Goal: Information Seeking & Learning: Learn about a topic

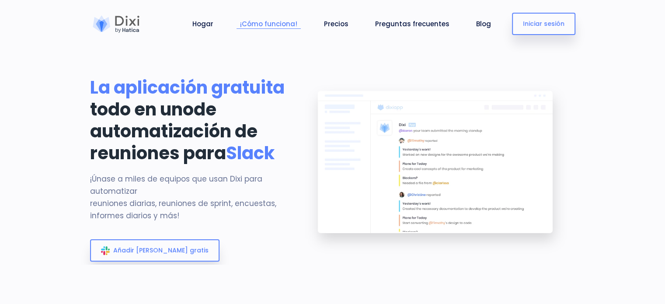
click at [281, 28] on link "¡Cómo funciona!" at bounding box center [268, 24] width 64 height 10
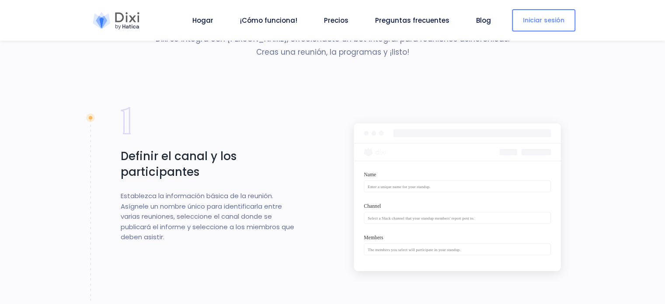
scroll to position [783, 0]
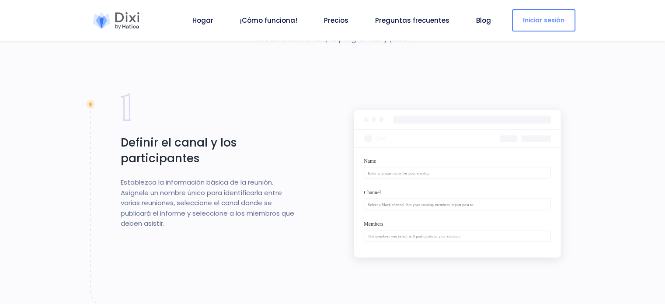
click at [160, 228] on font "Establezca la información básica de la reunión. Asígnele un nombre único para i…" at bounding box center [208, 202] width 174 height 50
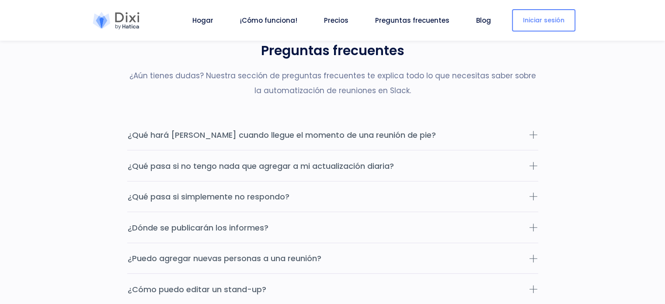
scroll to position [2769, 0]
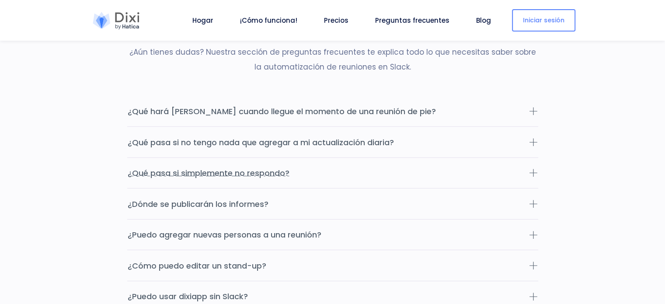
click at [497, 178] on button "¿Qué pasa si simplemente no respondo?" at bounding box center [332, 173] width 411 height 31
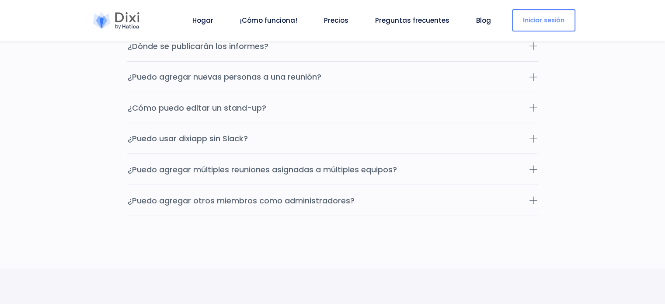
scroll to position [2969, 0]
click at [406, 20] on font "Preguntas frecuentes" at bounding box center [412, 20] width 74 height 9
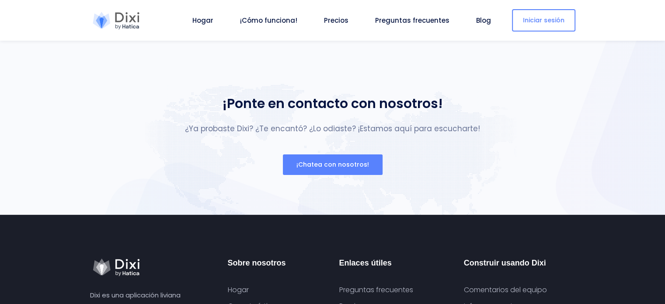
scroll to position [3459, 0]
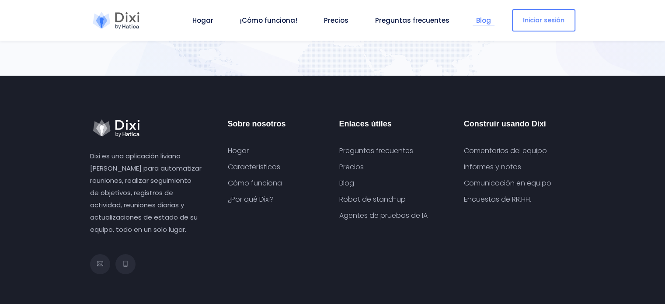
click at [481, 21] on font "Blog" at bounding box center [483, 20] width 15 height 9
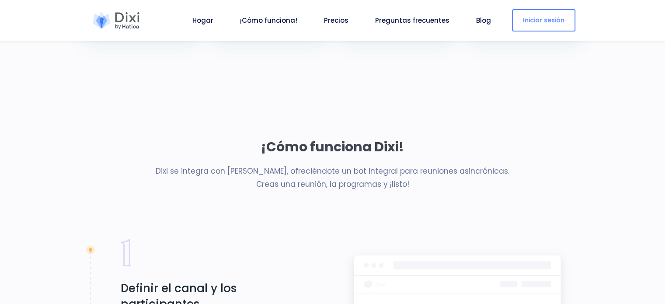
scroll to position [612, 0]
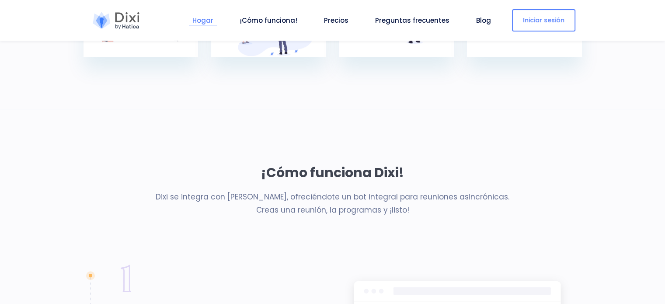
click at [213, 24] on font "Hogar" at bounding box center [202, 20] width 21 height 9
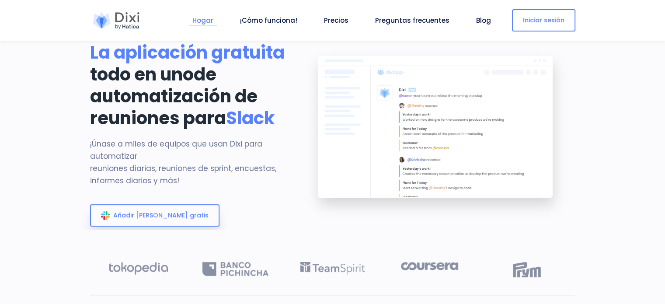
scroll to position [0, 0]
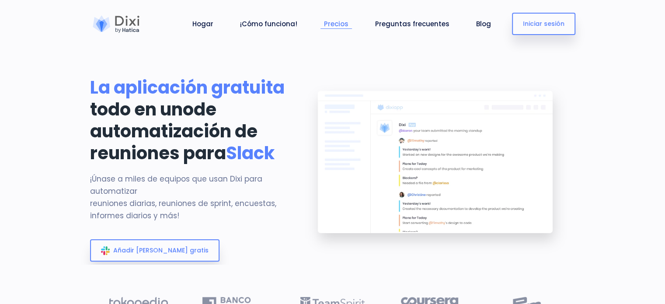
click at [348, 24] on font "Precios" at bounding box center [336, 23] width 24 height 9
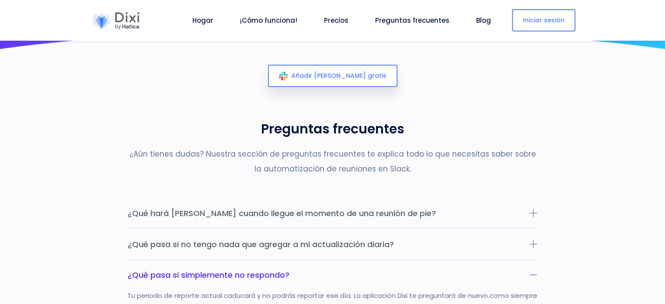
scroll to position [2672, 0]
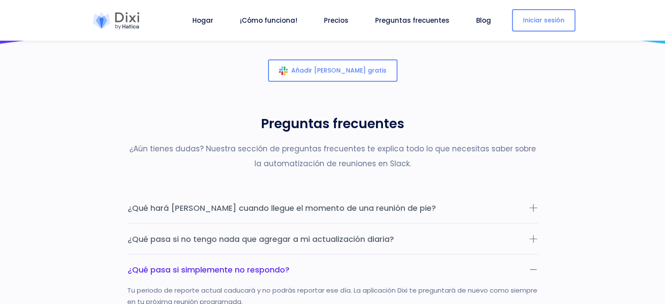
click at [342, 75] on font "Añadir [PERSON_NAME] gratis" at bounding box center [338, 70] width 95 height 9
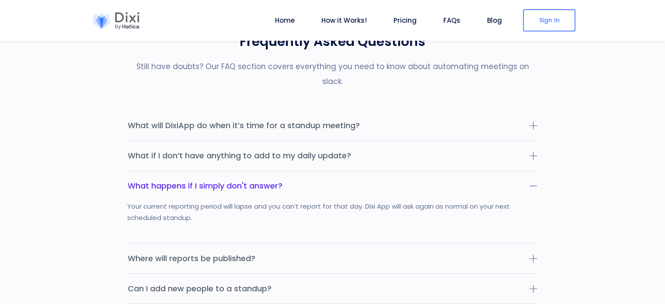
scroll to position [2554, 0]
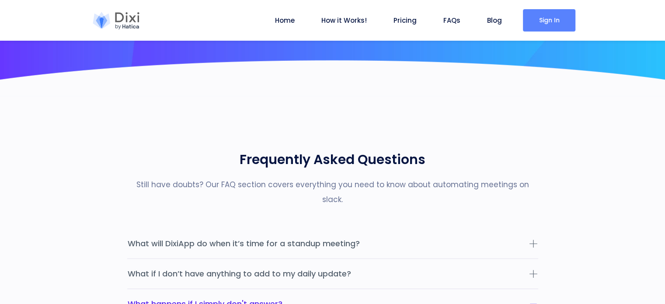
click at [546, 29] on link "Sign In" at bounding box center [549, 20] width 52 height 22
